Goal: Task Accomplishment & Management: Manage account settings

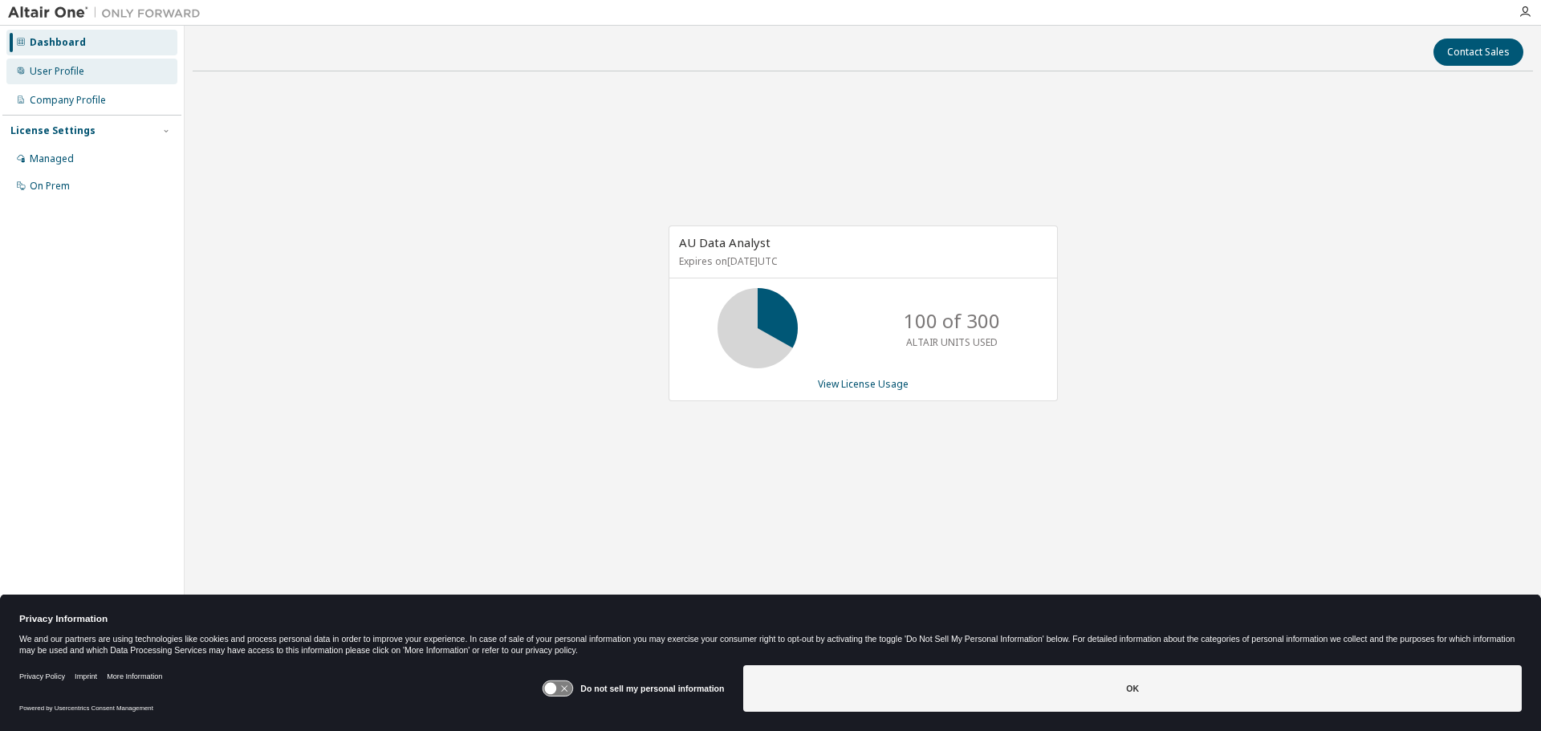
click at [71, 66] on div "User Profile" at bounding box center [57, 71] width 55 height 13
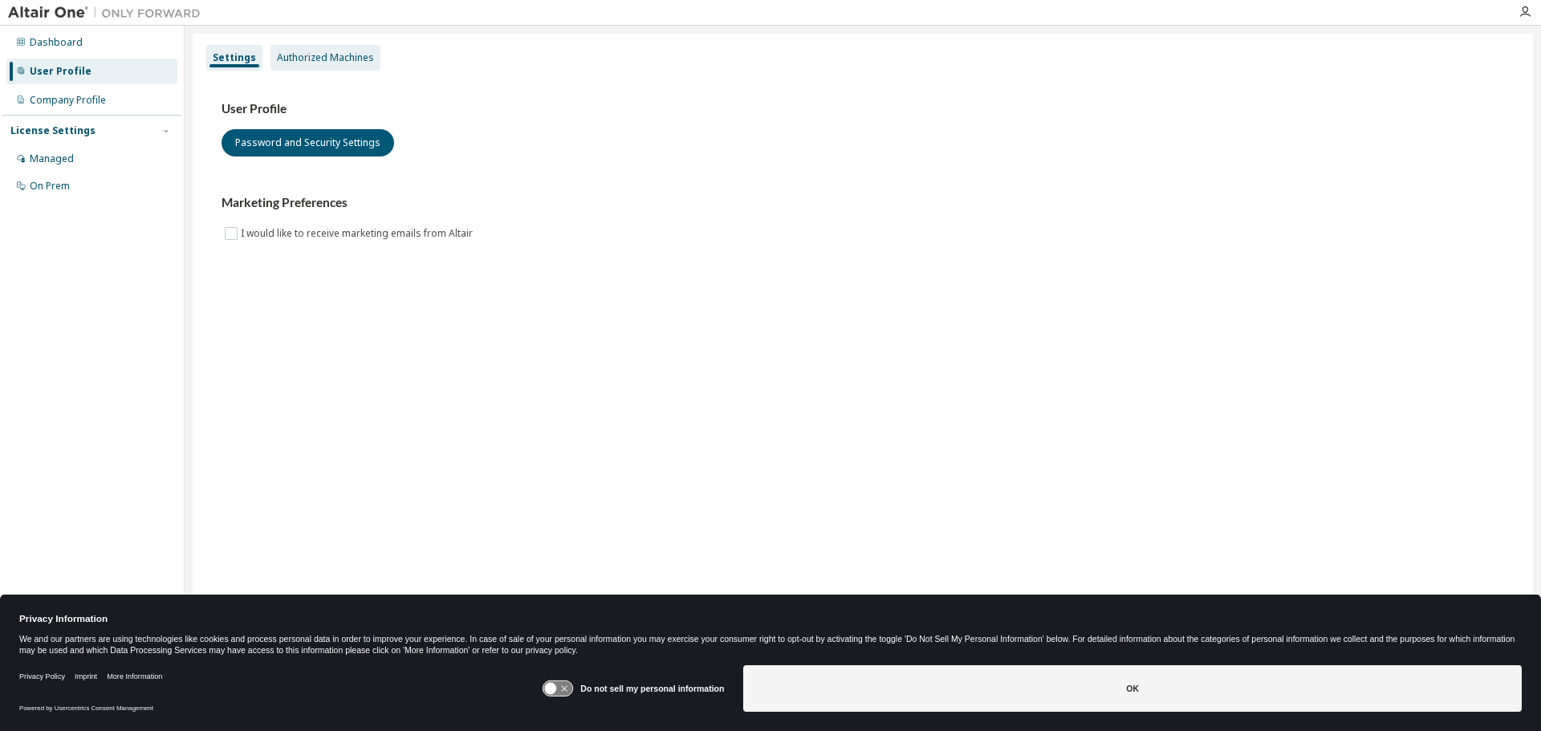
click at [321, 59] on div "Authorized Machines" at bounding box center [325, 57] width 97 height 13
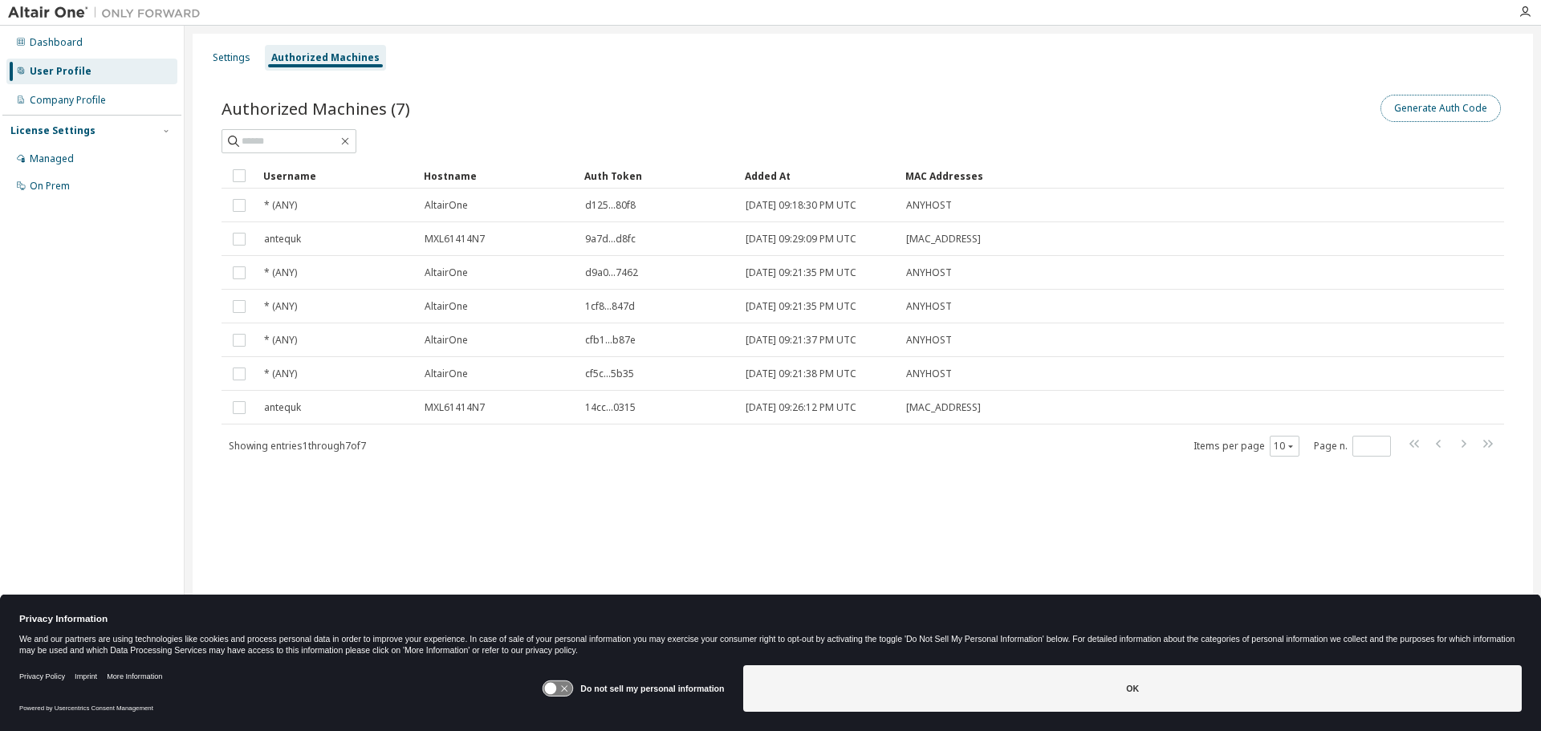
click at [1455, 109] on button "Generate Auth Code" at bounding box center [1440, 108] width 120 height 27
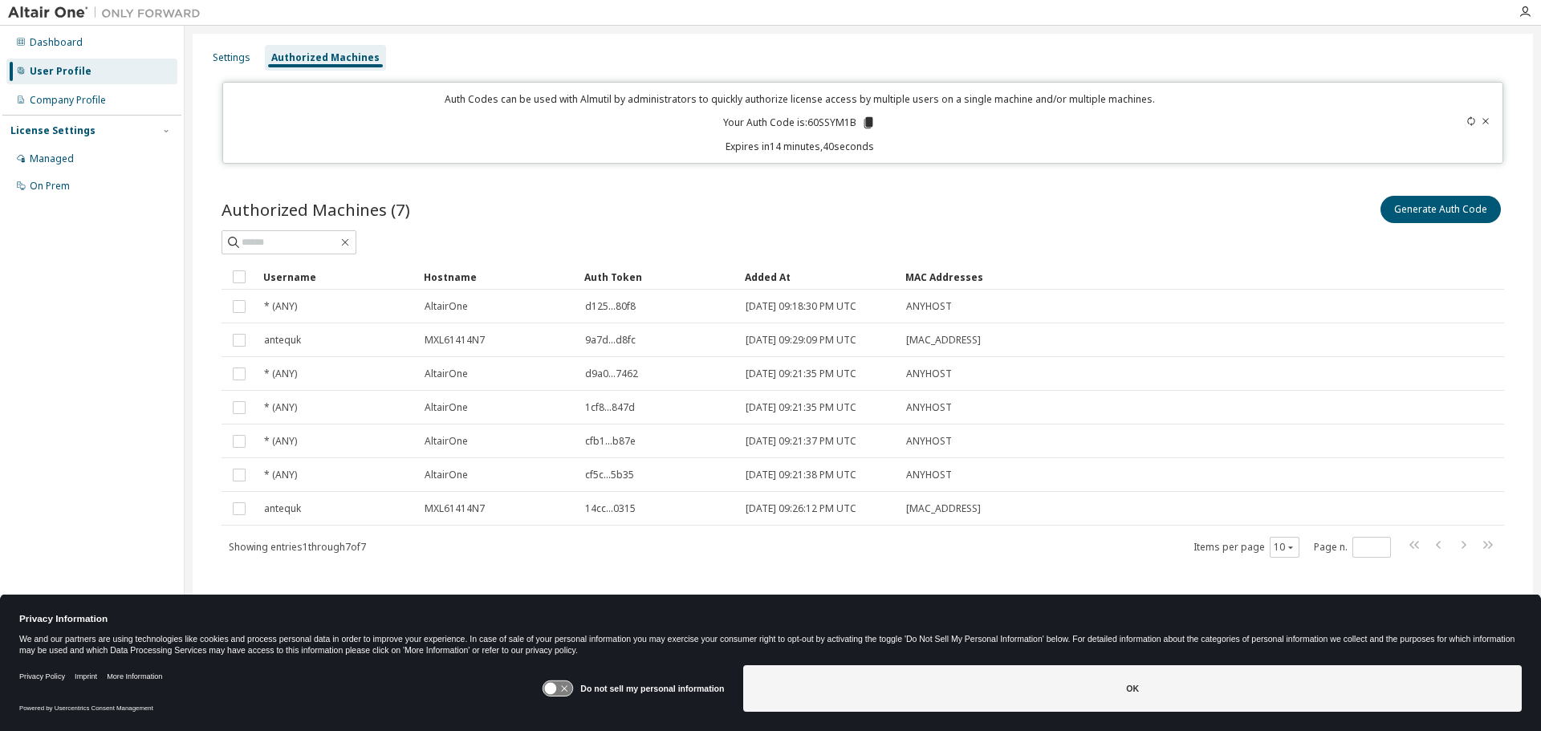
click at [960, 59] on div "Settings Authorized Machines" at bounding box center [862, 57] width 1321 height 29
drag, startPoint x: 855, startPoint y: 120, endPoint x: 804, endPoint y: 122, distance: 50.6
click at [804, 122] on p "Your Auth Code is: 60SSYM1B" at bounding box center [799, 123] width 152 height 14
click at [820, 120] on p "Your Auth Code is: 60SSYM1B" at bounding box center [799, 123] width 152 height 14
click at [909, 128] on div "Auth Codes can be used with Almutil by administrators to quickly authorize lice…" at bounding box center [800, 122] width 1135 height 61
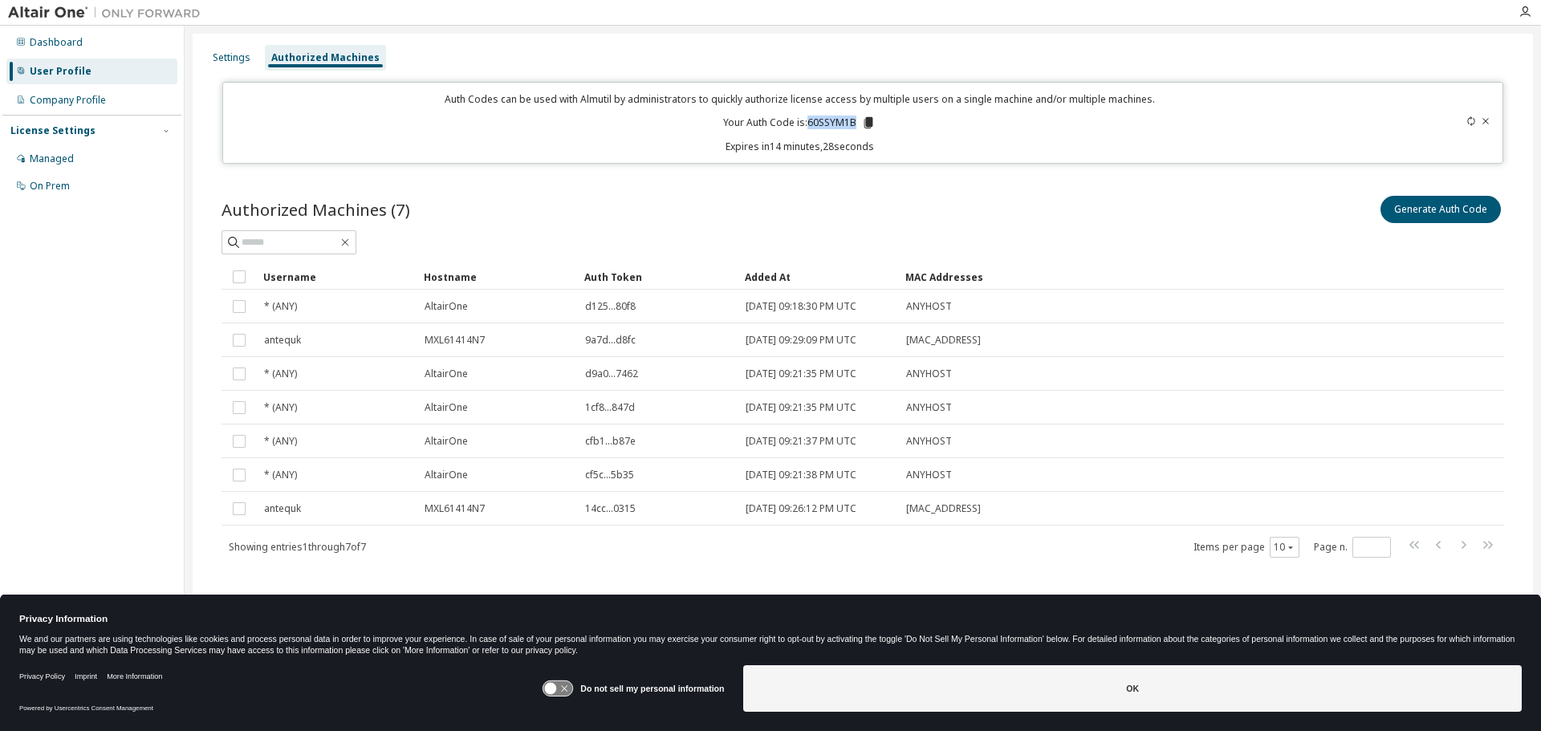
drag, startPoint x: 856, startPoint y: 121, endPoint x: 811, endPoint y: 122, distance: 44.9
click at [811, 122] on p "Your Auth Code is: 60SSYM1B" at bounding box center [799, 123] width 152 height 14
copy p "60SSYM1B"
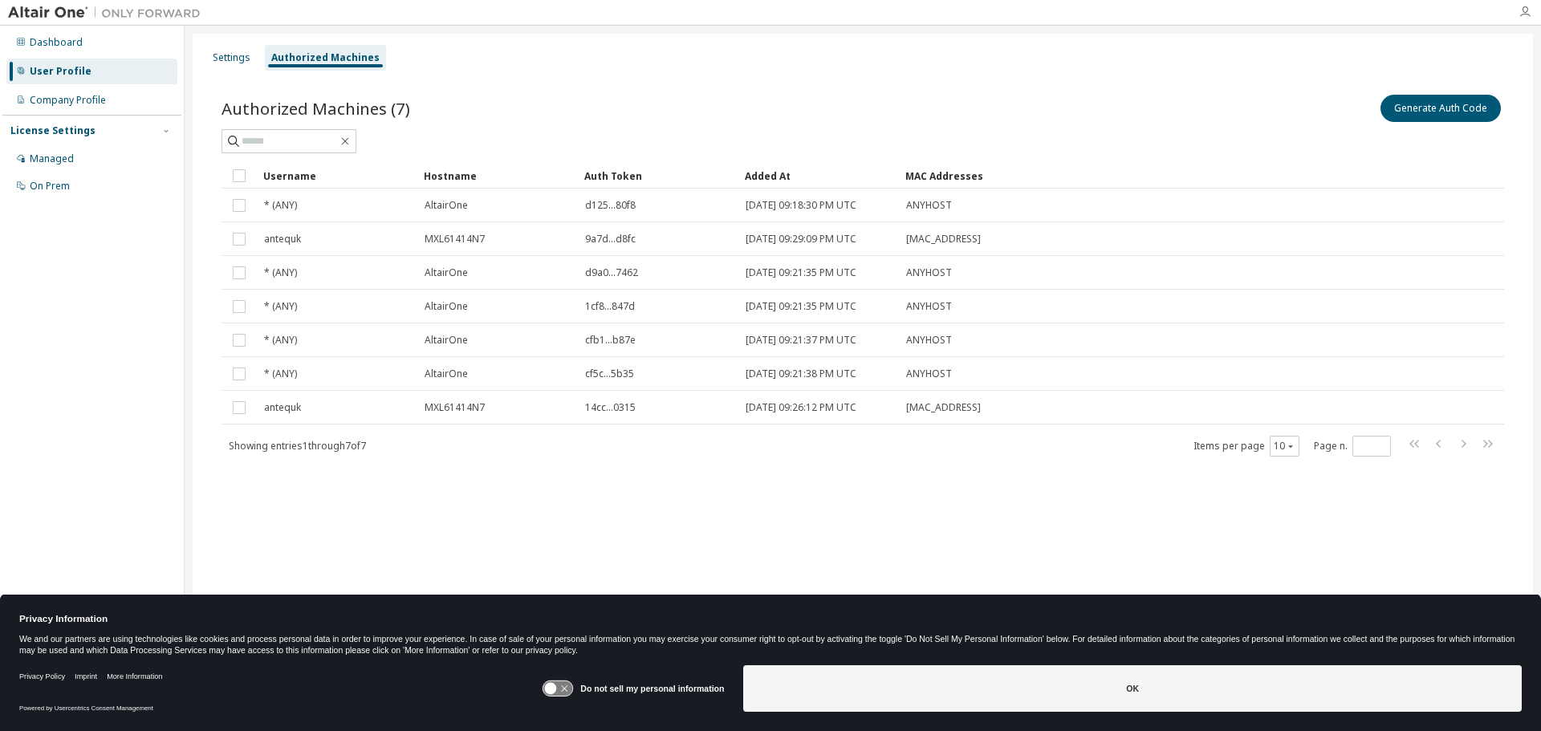
click at [1528, 8] on icon "button" at bounding box center [1524, 12] width 13 height 13
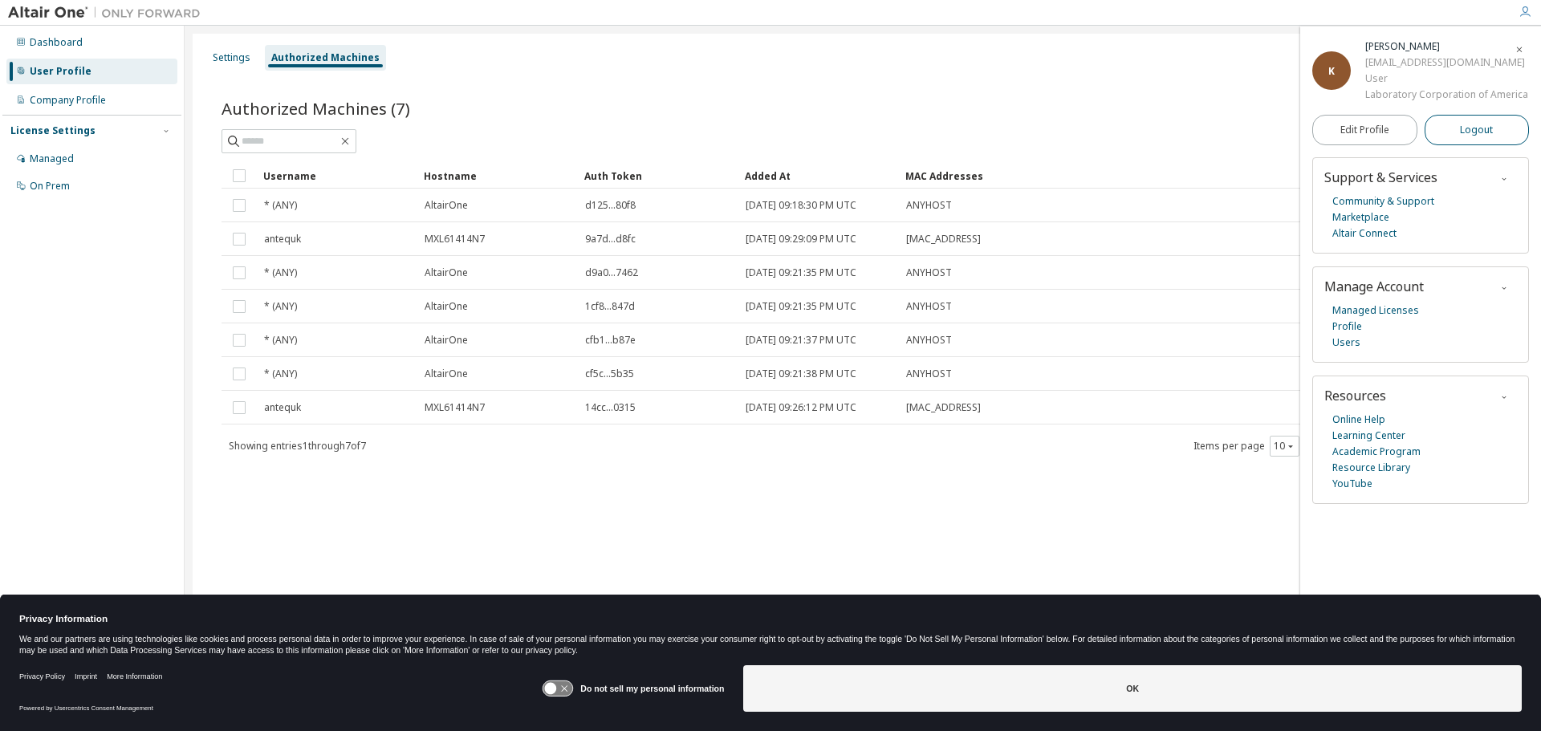
click at [1464, 124] on span "Logout" at bounding box center [1476, 130] width 33 height 16
